Goal: Information Seeking & Learning: Learn about a topic

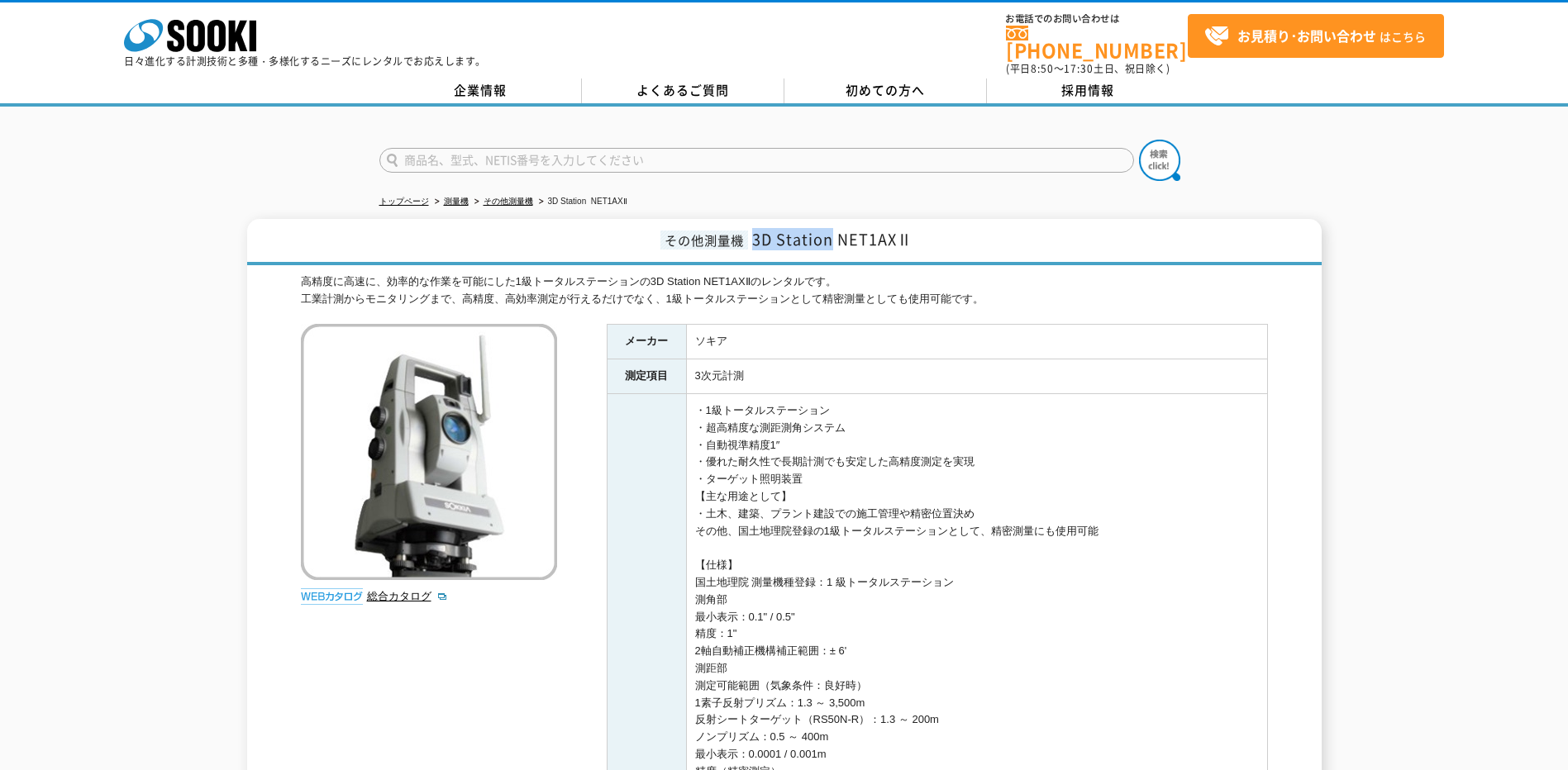
drag, startPoint x: 834, startPoint y: 232, endPoint x: 753, endPoint y: 235, distance: 81.1
click at [753, 235] on span "3D Station NET1AXⅡ" at bounding box center [832, 239] width 160 height 22
copy span "3D Station"
click at [920, 226] on h1 "その他測量機 3D Station NET1AXⅡ" at bounding box center [784, 242] width 1075 height 46
click at [911, 228] on span "3D Station NET1AXⅡ" at bounding box center [832, 239] width 160 height 22
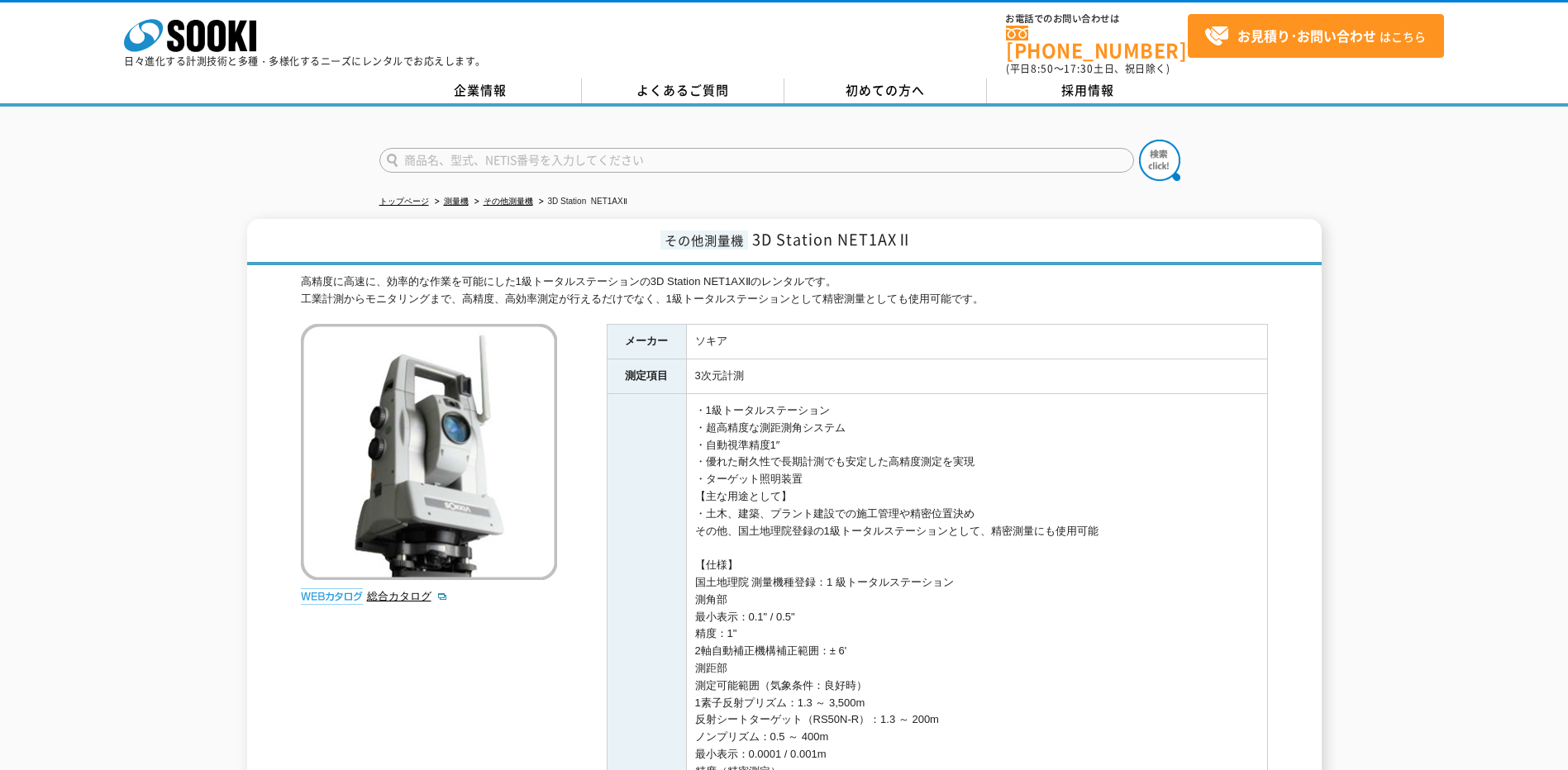
click at [911, 228] on span "3D Station NET1AXⅡ" at bounding box center [832, 239] width 160 height 22
